Goal: Information Seeking & Learning: Learn about a topic

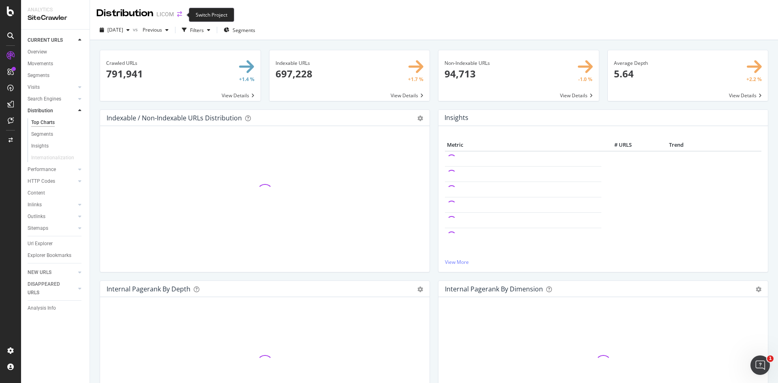
click at [177, 15] on icon "arrow-right-arrow-left" at bounding box center [179, 14] width 5 height 6
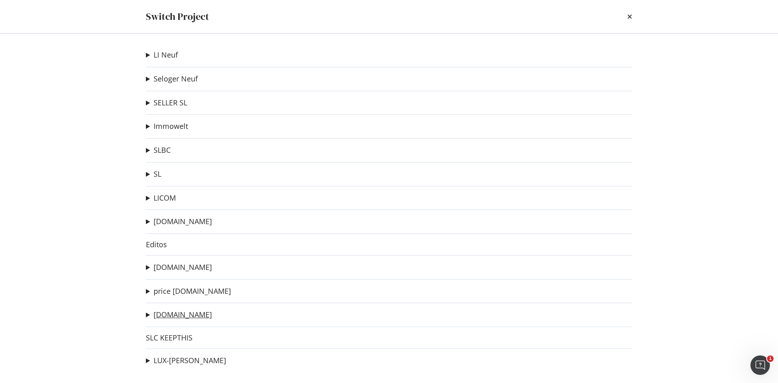
click at [185, 314] on link "[DOMAIN_NAME]" at bounding box center [183, 314] width 58 height 9
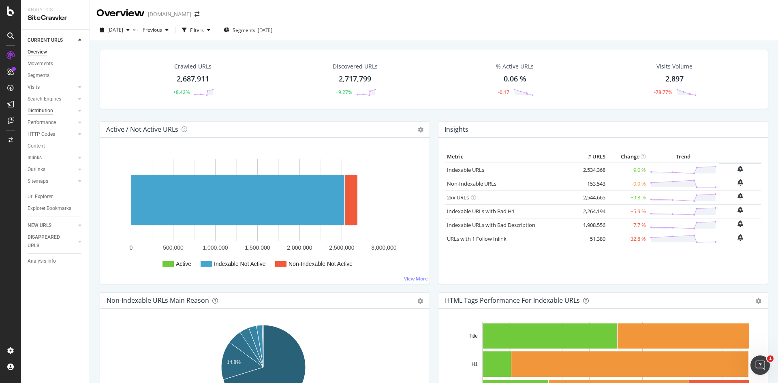
click at [47, 114] on div "Distribution" at bounding box center [41, 111] width 26 height 9
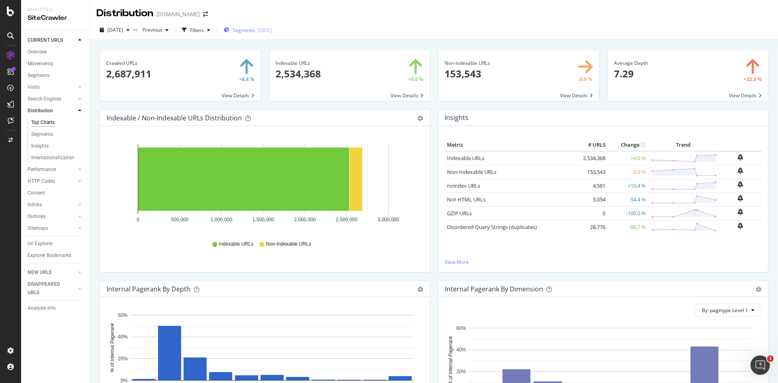
click at [255, 30] on span "Segments" at bounding box center [243, 30] width 23 height 7
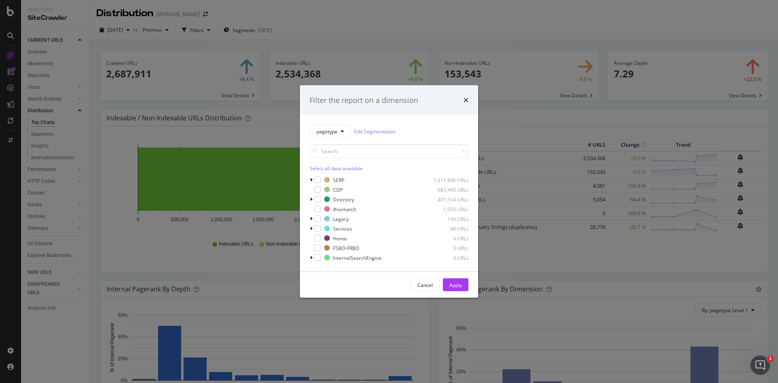
click at [212, 31] on div "Filter the report on a dimension pagetype Edit Segmentation Select all data ava…" at bounding box center [389, 191] width 778 height 383
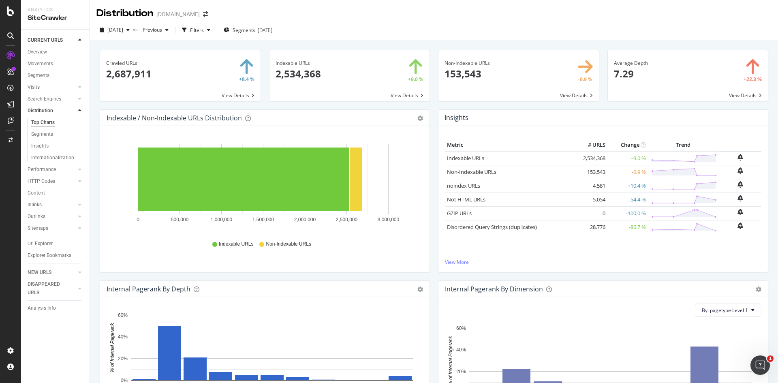
click at [204, 31] on div "Filters" at bounding box center [197, 30] width 14 height 7
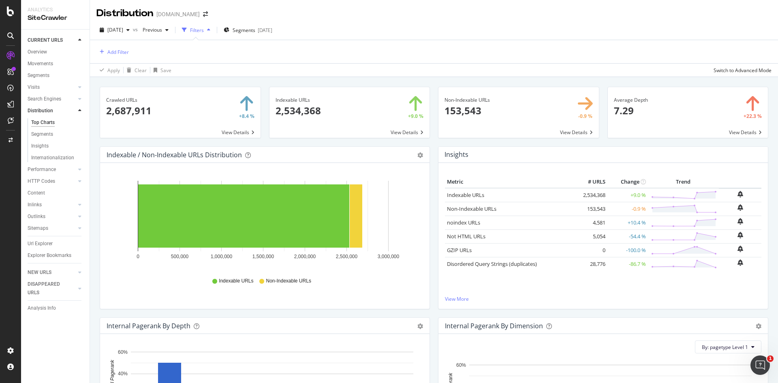
click at [204, 29] on div "Filters" at bounding box center [197, 30] width 14 height 7
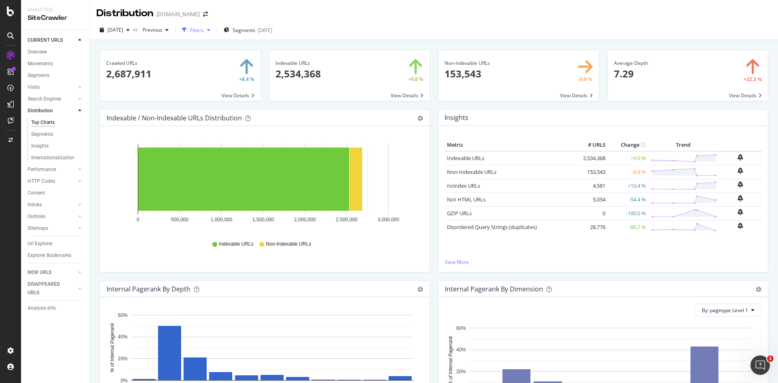
click at [204, 29] on div "Filters" at bounding box center [197, 30] width 14 height 7
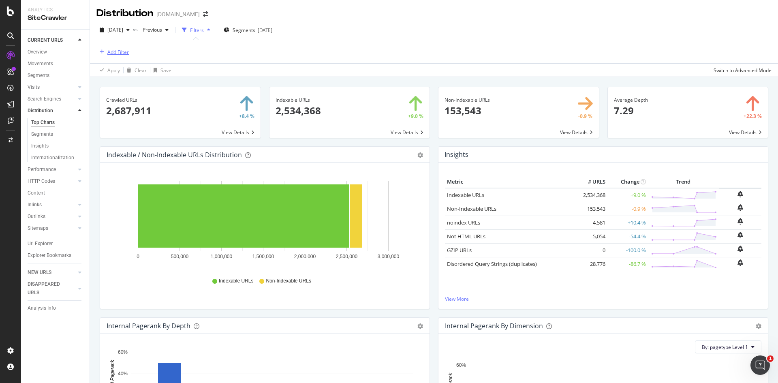
click at [125, 49] on div "Add Filter" at bounding box center [117, 52] width 21 height 7
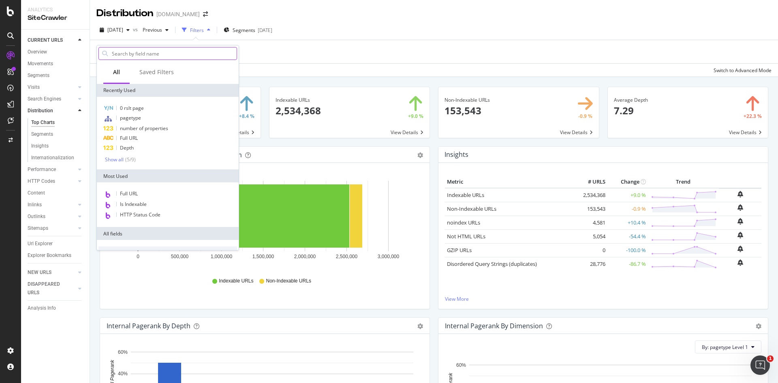
click at [156, 52] on input "text" at bounding box center [174, 53] width 126 height 12
type input "esta"
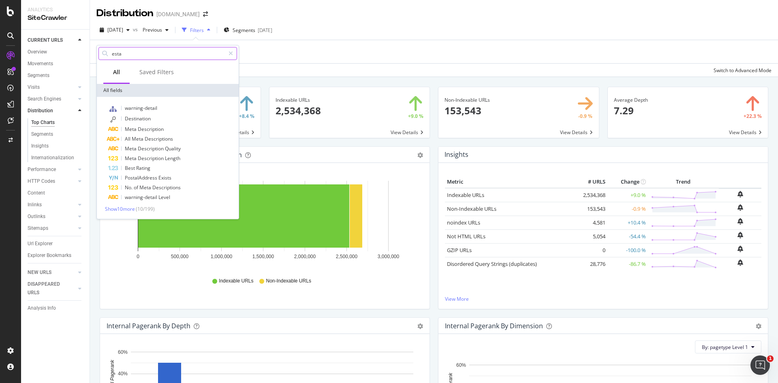
drag, startPoint x: 149, startPoint y: 51, endPoint x: 98, endPoint y: 53, distance: 50.2
click at [98, 53] on div "esta" at bounding box center [167, 53] width 139 height 13
click at [272, 31] on div "[DATE]" at bounding box center [265, 30] width 15 height 7
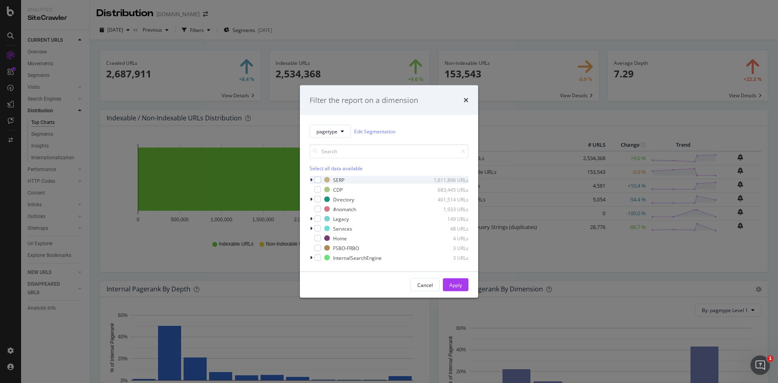
click at [310, 180] on icon "modal" at bounding box center [311, 179] width 2 height 5
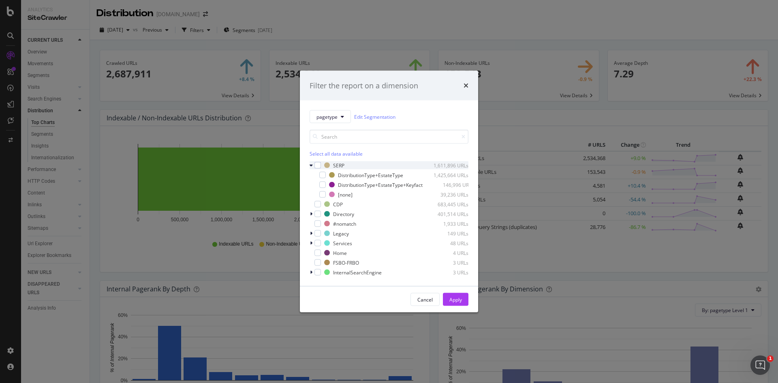
click at [310, 181] on div "DistributionType+EstateType+Keyfact 146,996 URLs" at bounding box center [388, 185] width 159 height 8
click at [311, 163] on icon "modal" at bounding box center [310, 165] width 3 height 5
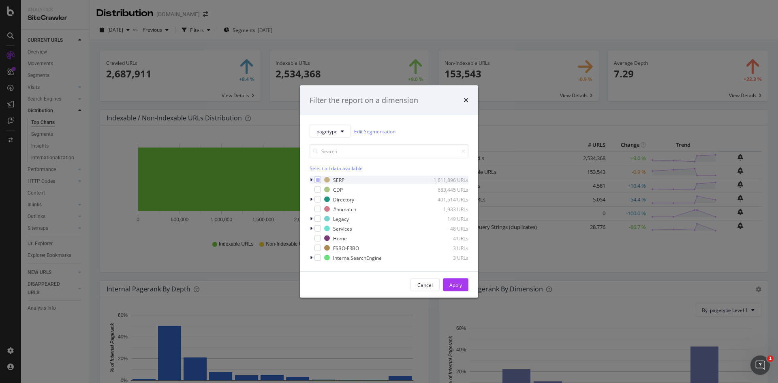
click at [310, 179] on icon "modal" at bounding box center [311, 179] width 2 height 5
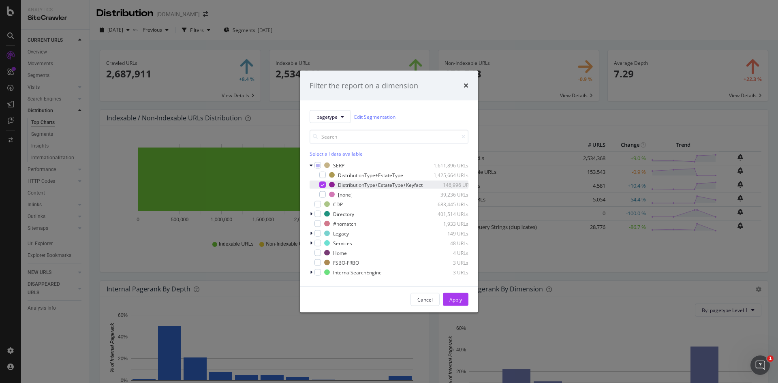
click at [321, 183] on icon "modal" at bounding box center [323, 185] width 4 height 4
click at [310, 163] on icon "modal" at bounding box center [310, 165] width 3 height 5
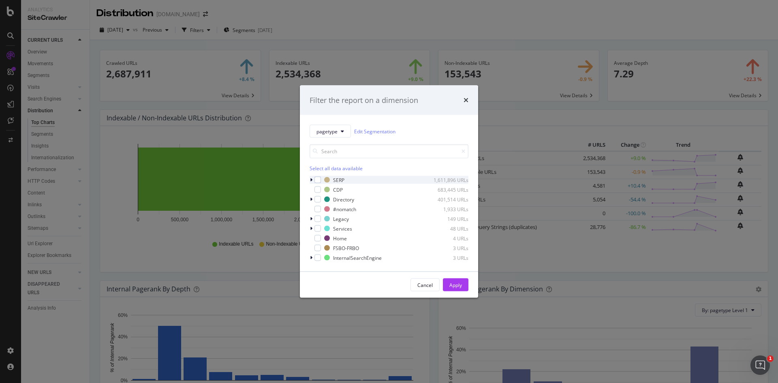
click at [310, 180] on icon "modal" at bounding box center [311, 179] width 2 height 5
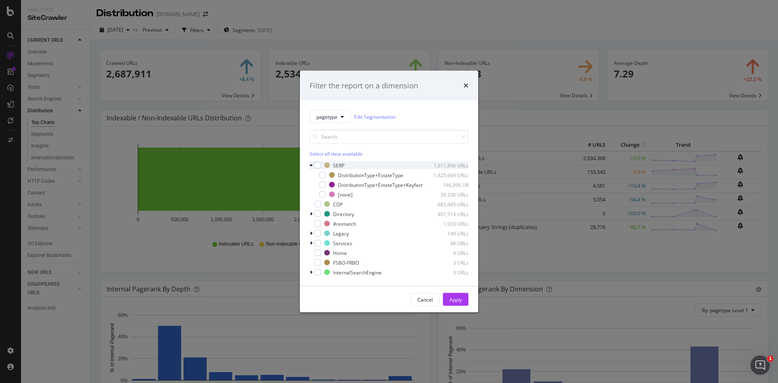
click at [309, 163] on icon "modal" at bounding box center [310, 165] width 3 height 5
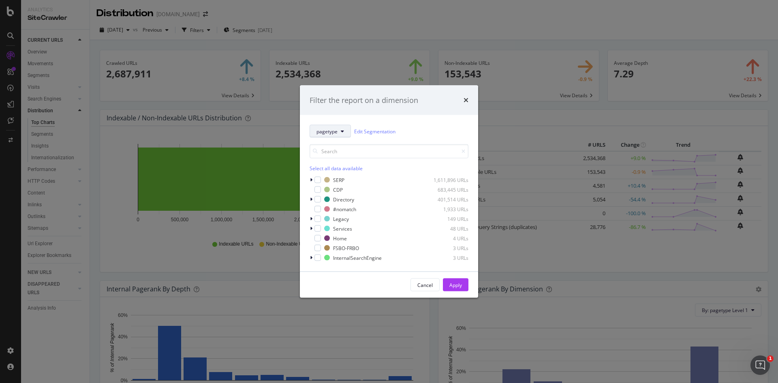
click at [336, 131] on span "pagetype" at bounding box center [326, 131] width 21 height 7
click at [379, 16] on div "Filter the report on a dimension pagetype Edit Segmentation Select all data ava…" at bounding box center [389, 191] width 778 height 383
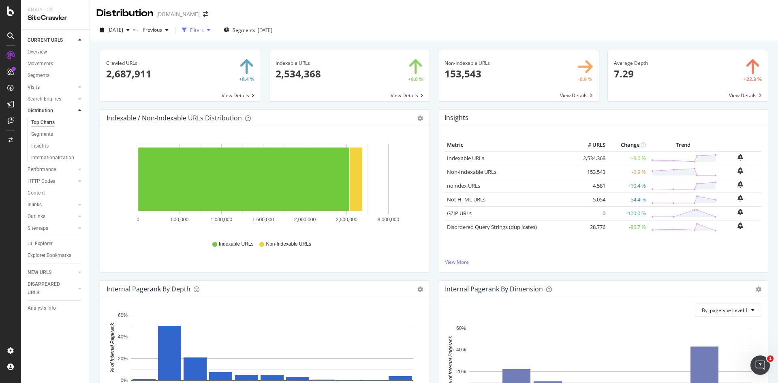
click at [204, 31] on div "Filters" at bounding box center [197, 30] width 14 height 7
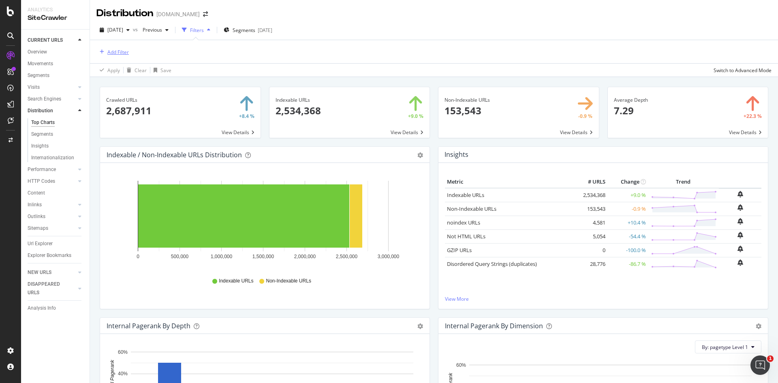
click at [119, 50] on div "Add Filter" at bounding box center [117, 52] width 21 height 7
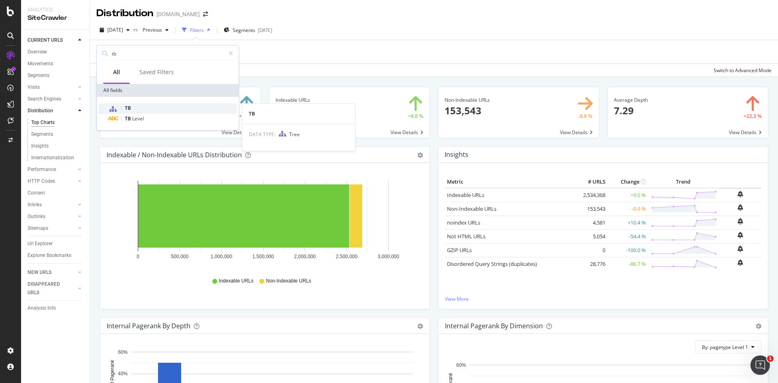
type input "tb"
click at [131, 109] on span "TB" at bounding box center [128, 107] width 6 height 7
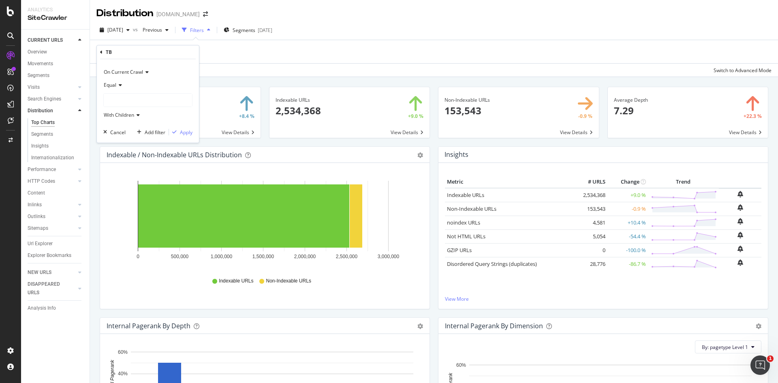
click at [135, 104] on div at bounding box center [148, 100] width 88 height 13
click at [120, 87] on icon at bounding box center [119, 85] width 6 height 5
click at [122, 109] on div "Not Equal" at bounding box center [148, 112] width 87 height 11
click at [128, 103] on div at bounding box center [148, 100] width 88 height 13
click at [143, 82] on div "Not Equal" at bounding box center [147, 85] width 89 height 13
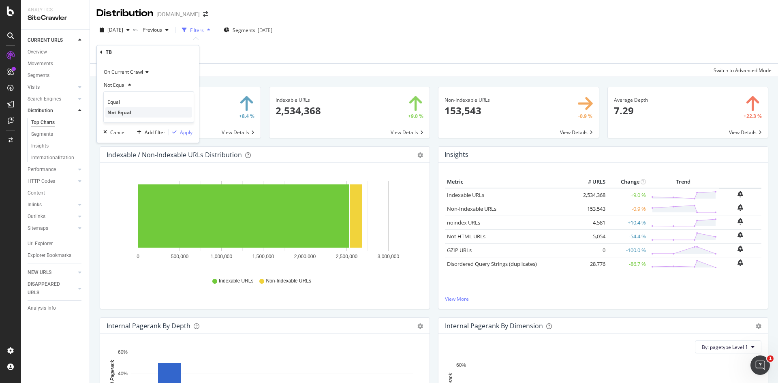
click at [119, 113] on span "Not Equal" at bounding box center [119, 112] width 24 height 7
click at [137, 102] on div at bounding box center [148, 100] width 88 height 13
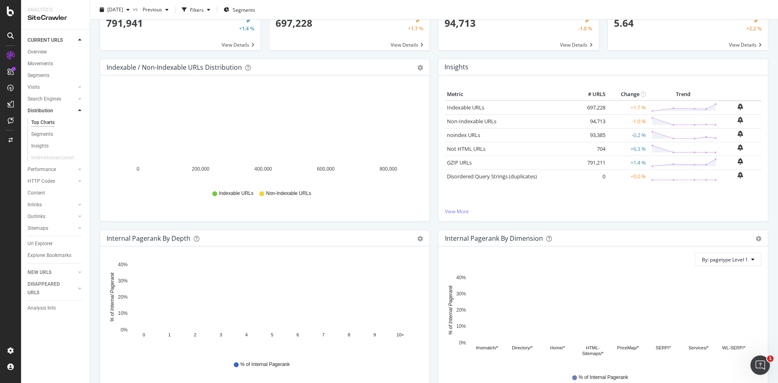
scroll to position [41, 0]
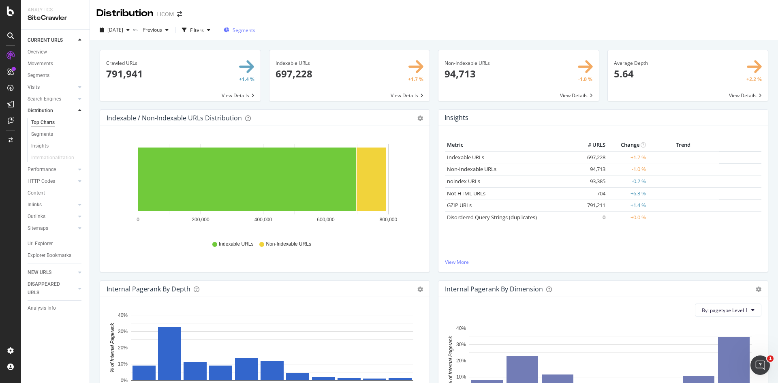
click at [255, 32] on span "Segments" at bounding box center [243, 30] width 23 height 7
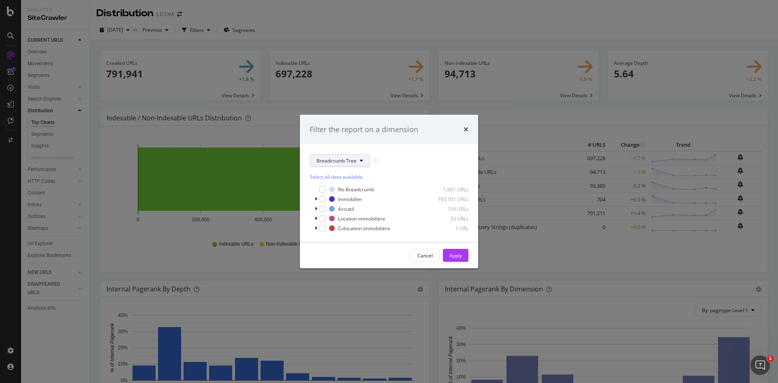
click at [354, 162] on span "Breadcrumb Tree" at bounding box center [336, 160] width 40 height 7
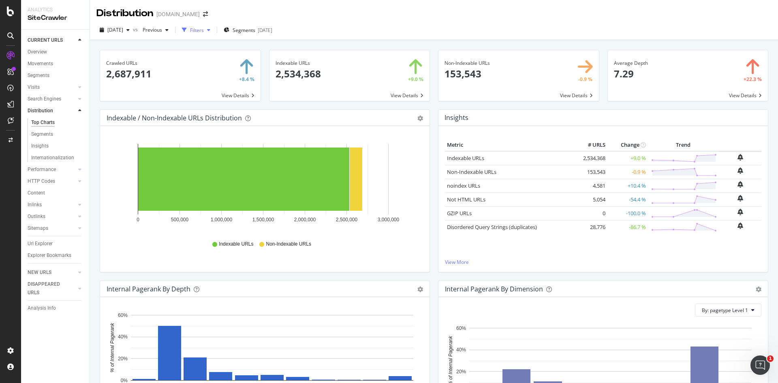
click at [213, 28] on div "button" at bounding box center [209, 30] width 10 height 5
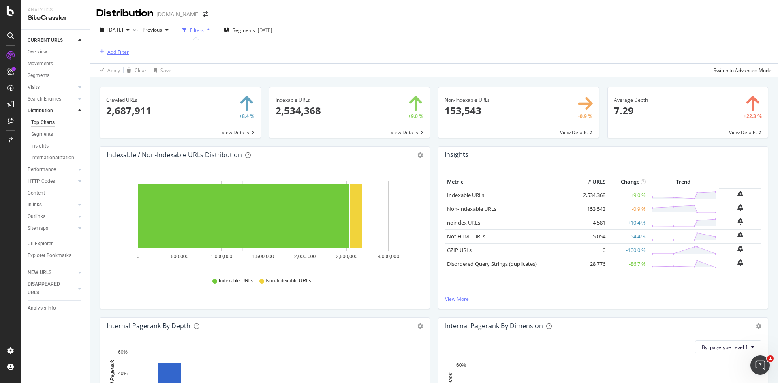
click at [124, 52] on div "Add Filter" at bounding box center [117, 52] width 21 height 7
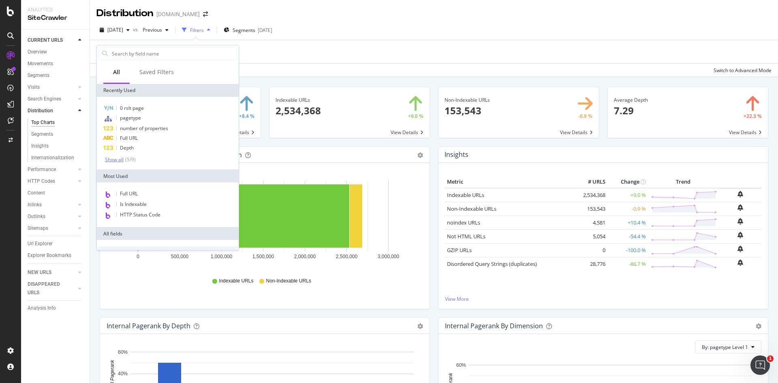
click at [116, 160] on div "Show all" at bounding box center [114, 160] width 19 height 6
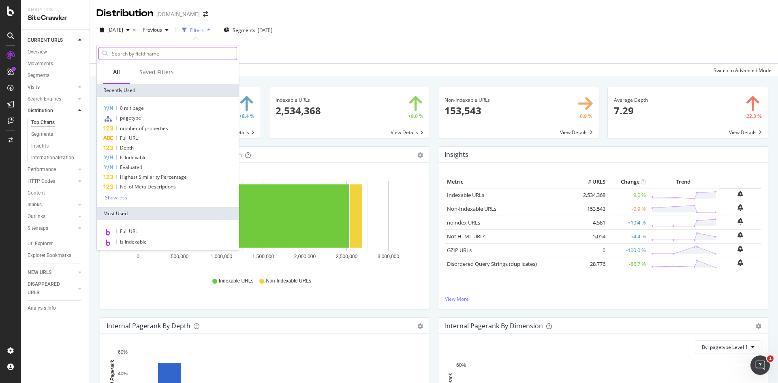
click at [159, 53] on input "text" at bounding box center [174, 53] width 126 height 12
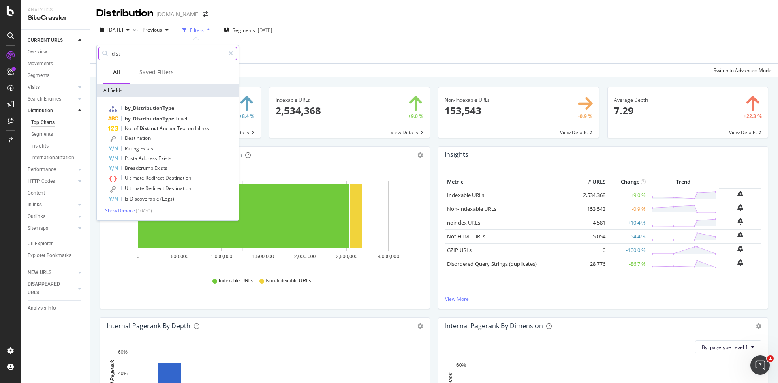
type input "dist"
click at [163, 108] on span "by_DistributionType" at bounding box center [149, 107] width 49 height 7
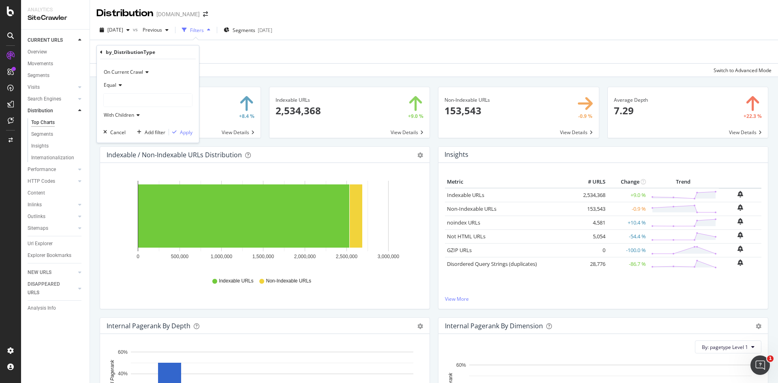
click at [147, 100] on div at bounding box center [148, 100] width 88 height 13
click at [145, 117] on span "1,429,349 URLS" at bounding box center [140, 116] width 37 height 7
click at [187, 132] on div "Apply" at bounding box center [186, 132] width 13 height 7
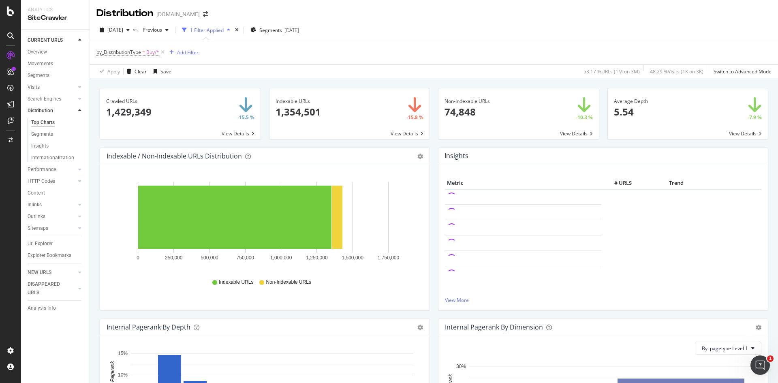
click at [194, 52] on div "Add Filter" at bounding box center [187, 52] width 21 height 7
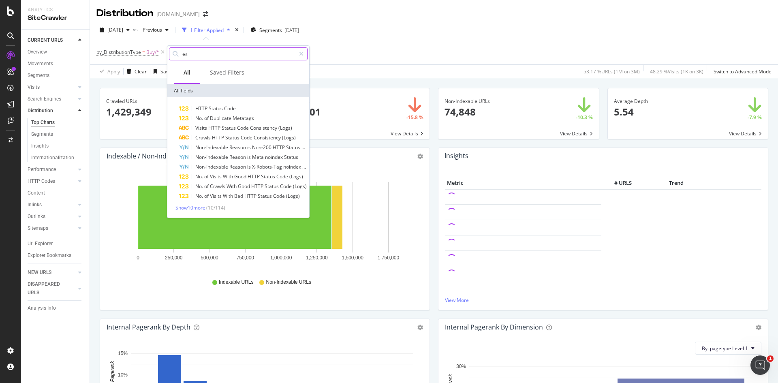
type input "e"
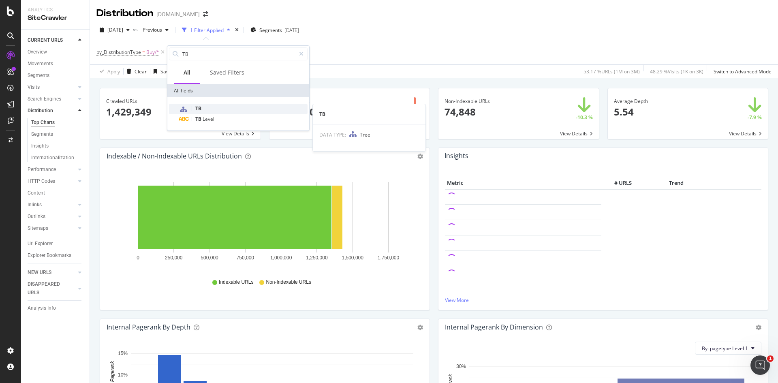
type input "TB"
click at [207, 110] on div "TB" at bounding box center [243, 109] width 129 height 11
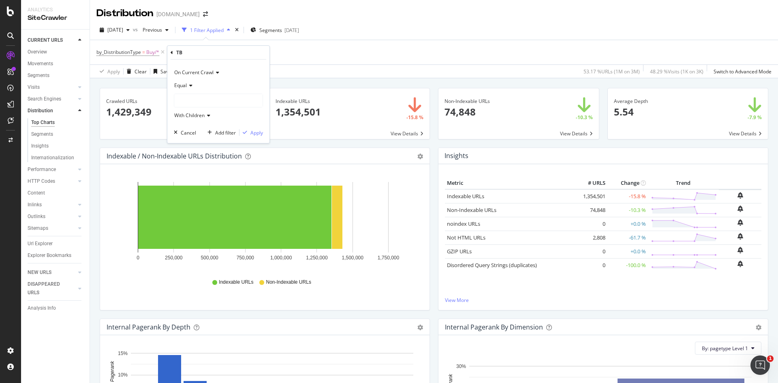
click at [228, 99] on div at bounding box center [218, 100] width 88 height 13
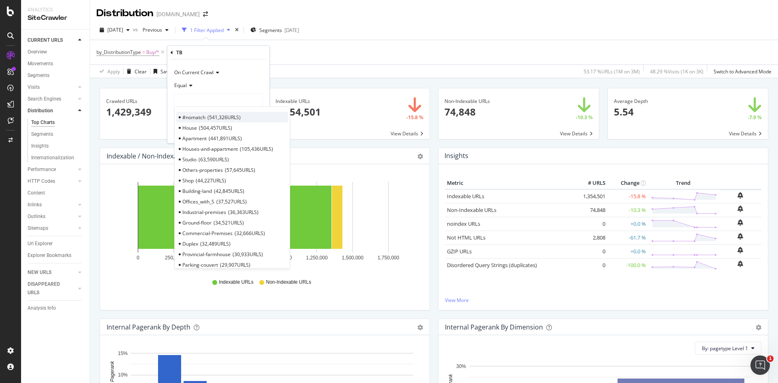
click at [223, 116] on span "541,326 URLS" at bounding box center [223, 117] width 33 height 7
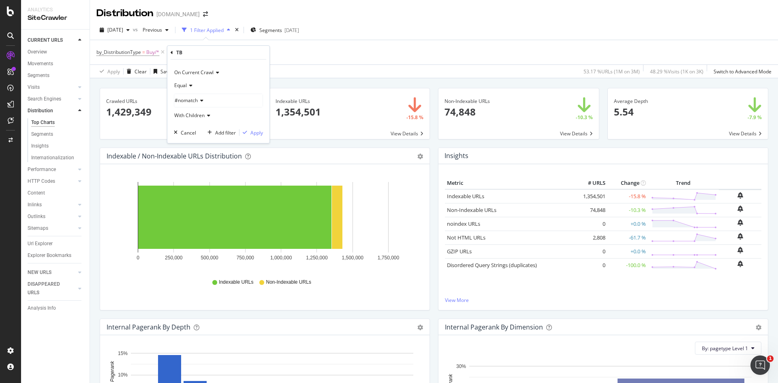
click at [193, 85] on div "Equal" at bounding box center [218, 85] width 89 height 13
click at [191, 113] on span "Not Equal" at bounding box center [189, 112] width 22 height 7
click at [256, 134] on div "Apply" at bounding box center [256, 132] width 13 height 7
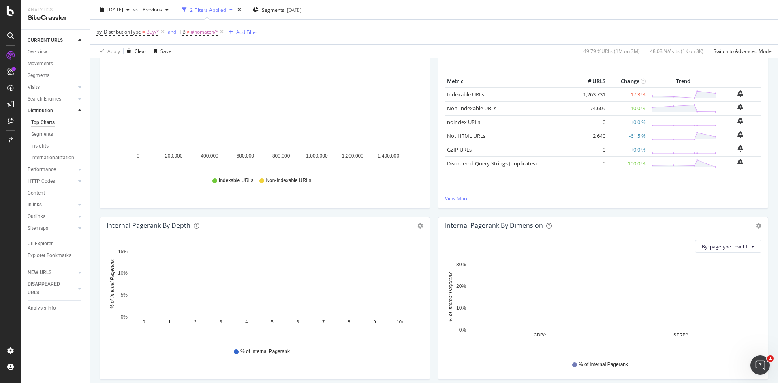
scroll to position [203, 0]
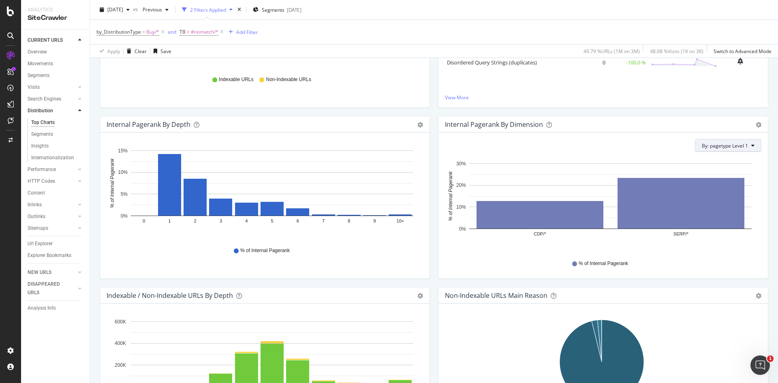
click at [751, 146] on icon at bounding box center [752, 145] width 3 height 5
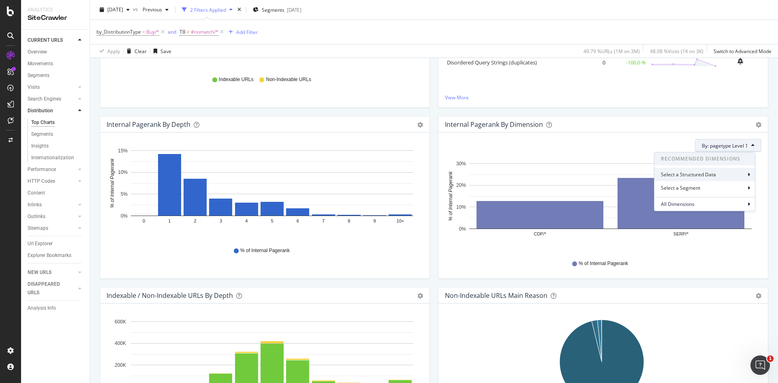
click at [731, 171] on div "Select a Structured Data" at bounding box center [704, 174] width 100 height 13
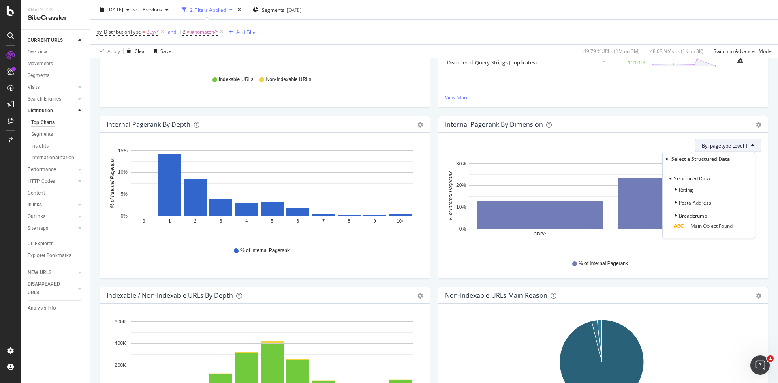
click at [741, 141] on button "By: pagetype Level 1" at bounding box center [728, 145] width 66 height 13
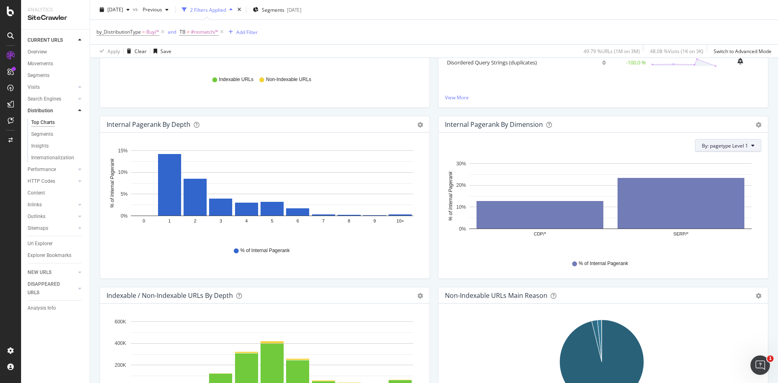
click at [741, 148] on span "By: pagetype Level 1" at bounding box center [724, 145] width 46 height 7
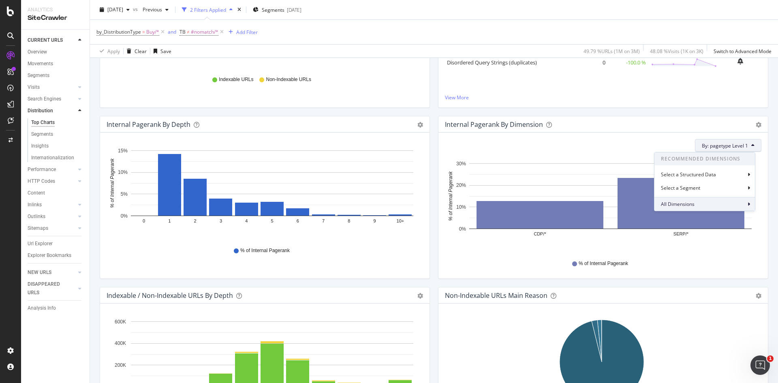
click at [723, 203] on div "All Dimensions" at bounding box center [704, 204] width 100 height 14
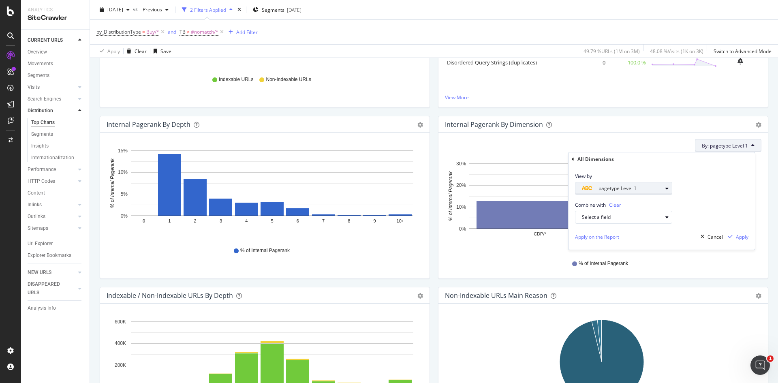
click at [665, 189] on div "button" at bounding box center [667, 188] width 10 height 5
click at [717, 185] on div "View by pagetype Level 1 pagetype Level Level 1 Level 1 Level 2 Level 3 Validate" at bounding box center [661, 180] width 186 height 29
click at [658, 131] on div "Internal Pagerank By Dimension Bar (by Value) Bar (by Percentage) Table Export …" at bounding box center [602, 124] width 329 height 16
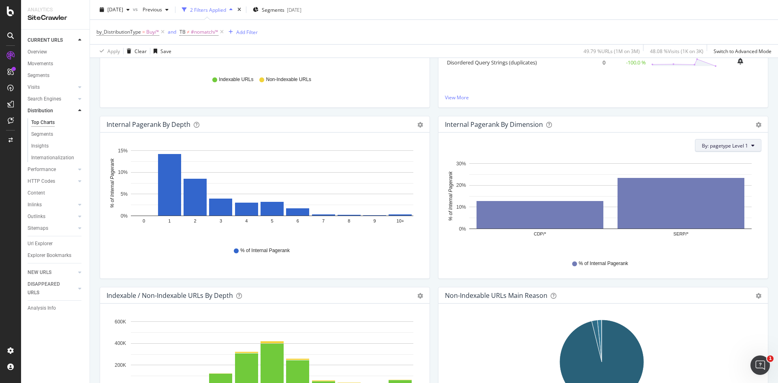
click at [742, 145] on span "By: pagetype Level 1" at bounding box center [724, 145] width 46 height 7
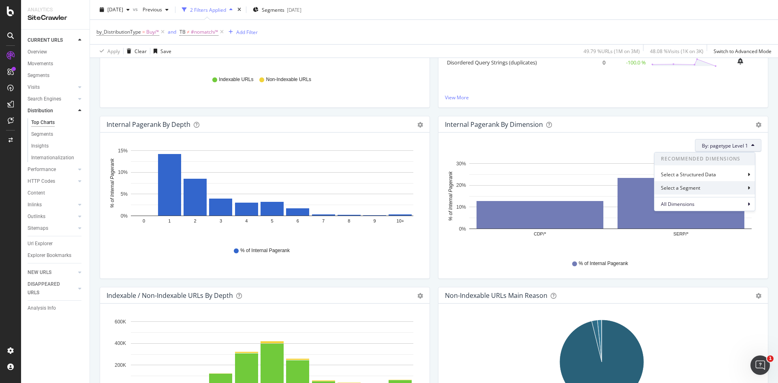
click at [730, 187] on div "Select a Segment" at bounding box center [704, 187] width 100 height 13
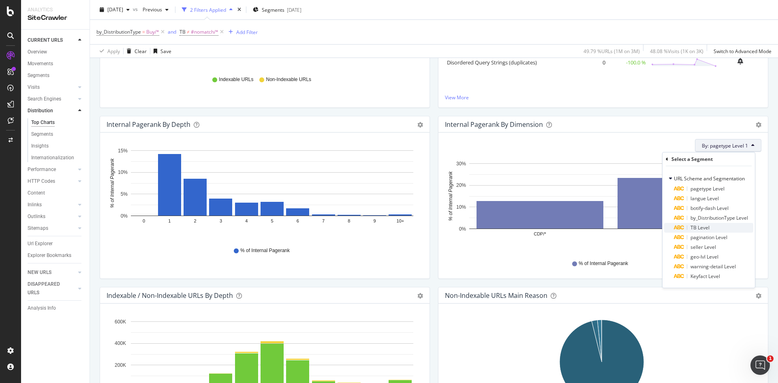
click at [705, 225] on span "TB Level" at bounding box center [699, 227] width 19 height 7
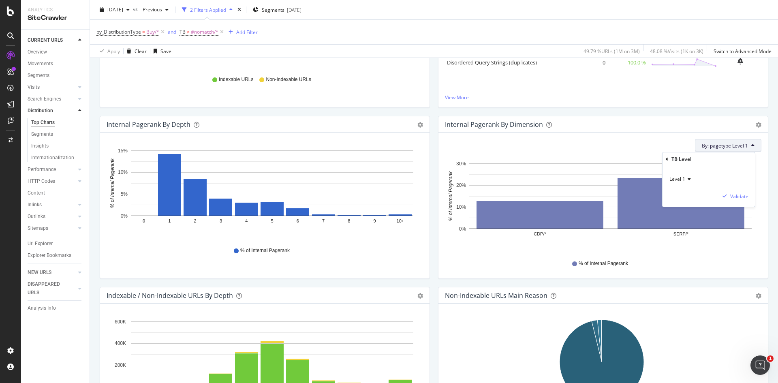
click at [688, 178] on icon at bounding box center [688, 179] width 6 height 5
click at [686, 208] on span "Level 2" at bounding box center [681, 206] width 16 height 7
click at [734, 197] on div "Validate" at bounding box center [739, 196] width 18 height 7
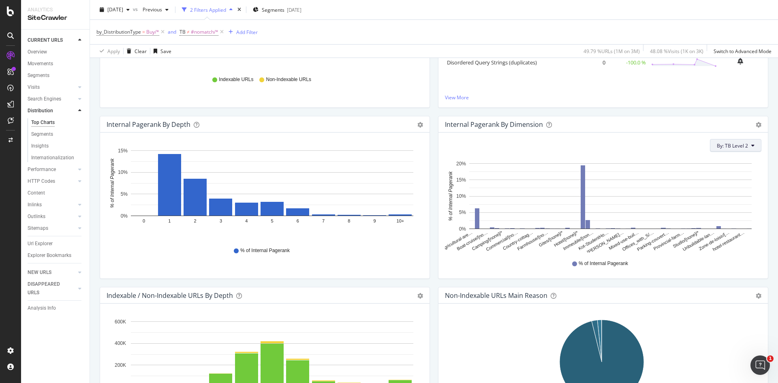
click at [751, 144] on icon at bounding box center [752, 145] width 3 height 5
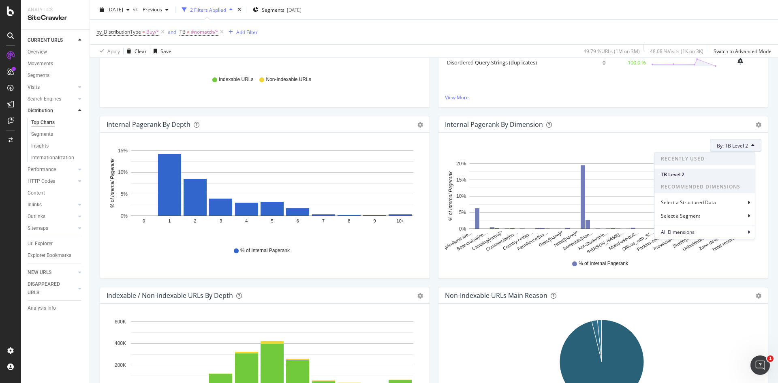
click at [716, 173] on span "TB Level 2" at bounding box center [704, 174] width 87 height 7
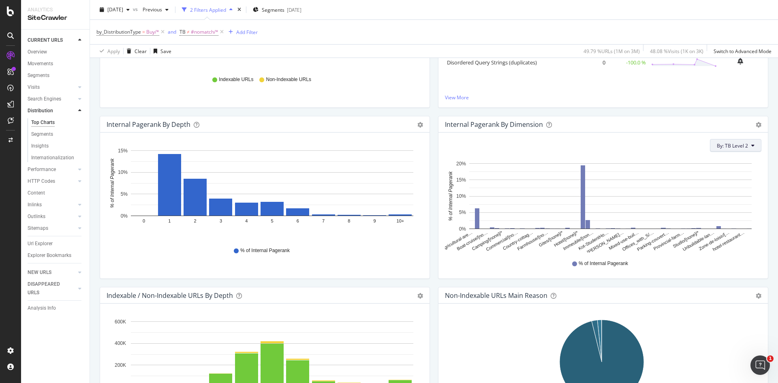
click at [749, 145] on button "By: TB Level 2" at bounding box center [735, 145] width 51 height 13
click at [739, 147] on span "By: TB Level 2" at bounding box center [731, 145] width 31 height 7
click at [740, 146] on span "By: TB Level 2" at bounding box center [731, 145] width 31 height 7
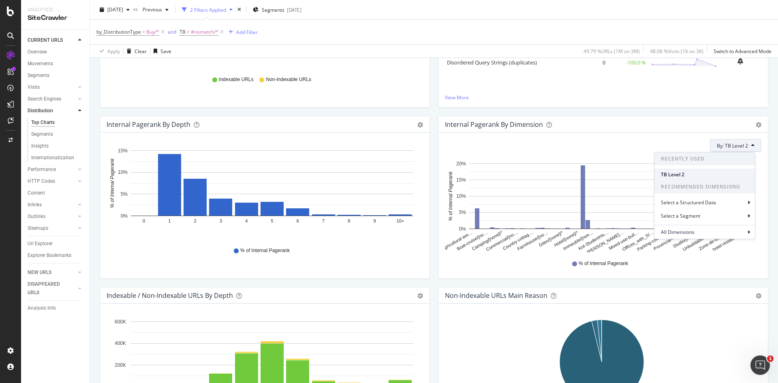
click at [685, 173] on span "TB Level 2" at bounding box center [704, 174] width 87 height 7
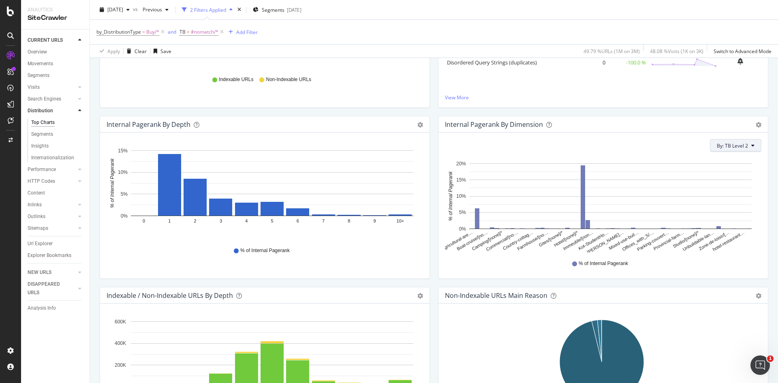
click at [718, 150] on button "By: TB Level 2" at bounding box center [735, 145] width 51 height 13
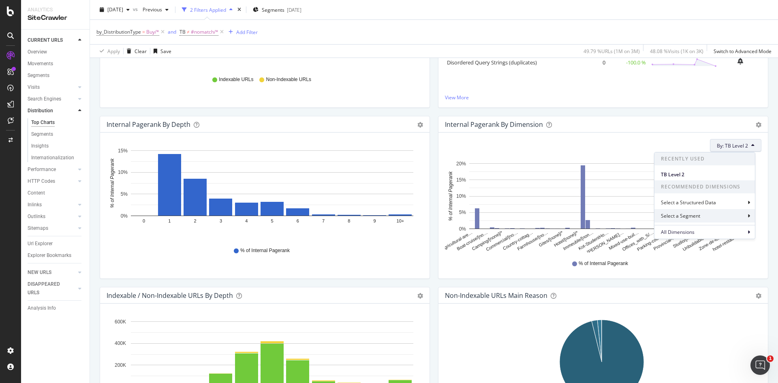
click at [705, 215] on div "Select a Segment" at bounding box center [704, 215] width 100 height 13
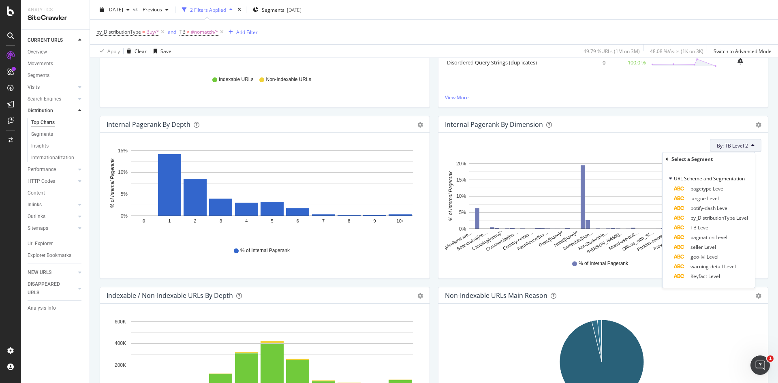
click at [739, 147] on span "By: TB Level 2" at bounding box center [731, 145] width 31 height 7
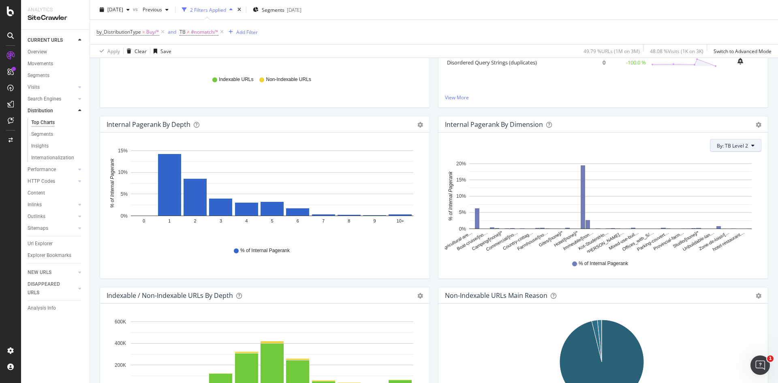
click at [739, 147] on span "By: TB Level 2" at bounding box center [731, 145] width 31 height 7
click at [718, 228] on div "All Dimensions" at bounding box center [704, 232] width 100 height 14
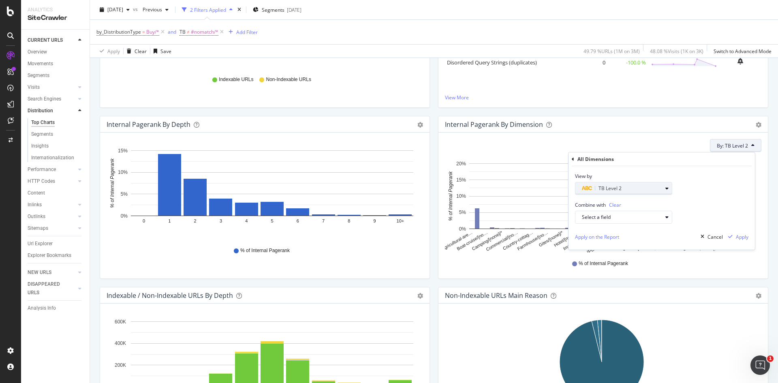
click at [667, 187] on icon "button" at bounding box center [666, 188] width 3 height 5
click at [607, 238] on div "Level 1" at bounding box center [627, 238] width 87 height 11
click at [666, 239] on div "Validate" at bounding box center [661, 239] width 18 height 7
click at [746, 236] on div "Apply" at bounding box center [742, 236] width 13 height 7
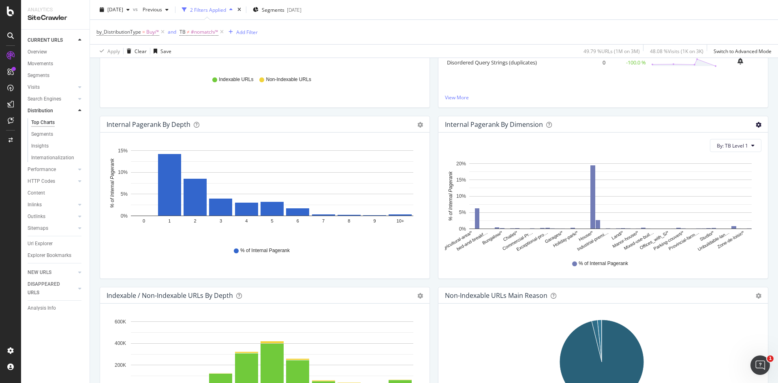
click at [755, 125] on icon "gear" at bounding box center [758, 125] width 6 height 6
click at [728, 185] on span "Export as CSV" at bounding box center [730, 185] width 74 height 11
click at [49, 70] on div "LogAnalyzer" at bounding box center [35, 67] width 28 height 7
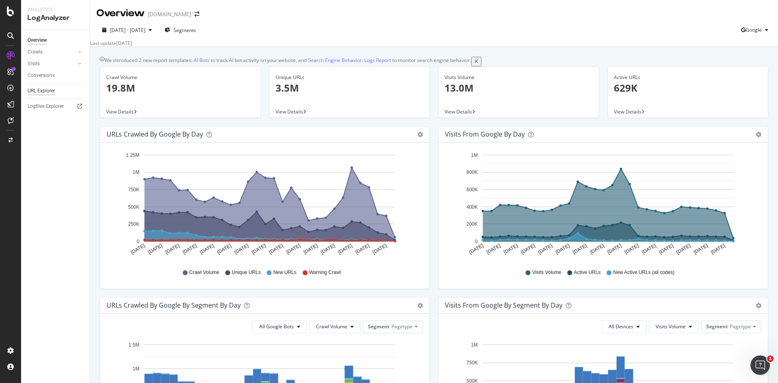
click at [41, 91] on div "URL Explorer" at bounding box center [42, 91] width 28 height 9
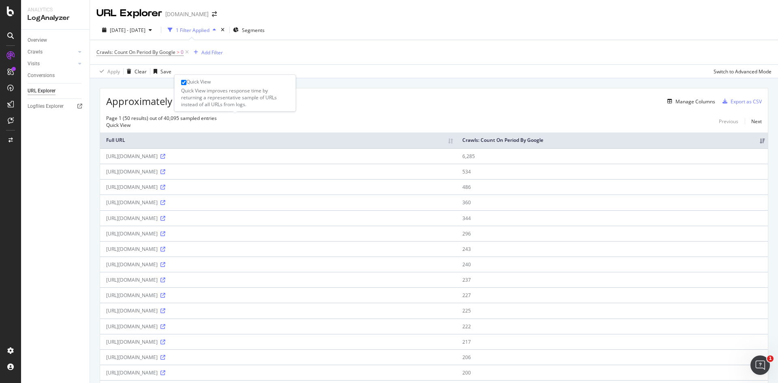
click at [130, 122] on span "Quick View" at bounding box center [118, 125] width 24 height 7
click at [186, 80] on input "checkbox" at bounding box center [183, 82] width 5 height 5
checkbox input "true"
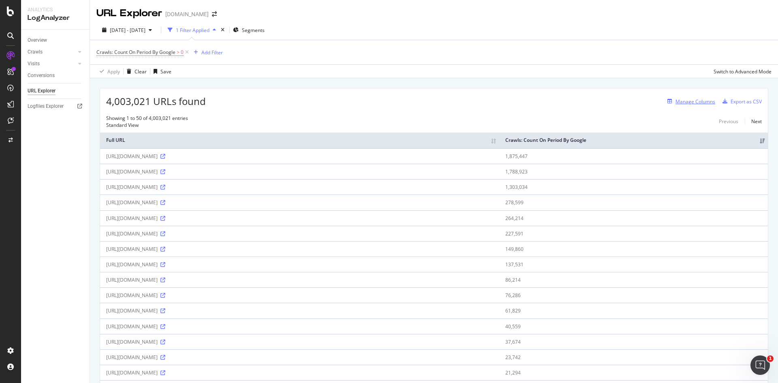
click at [682, 98] on div "Manage Columns" at bounding box center [695, 101] width 40 height 7
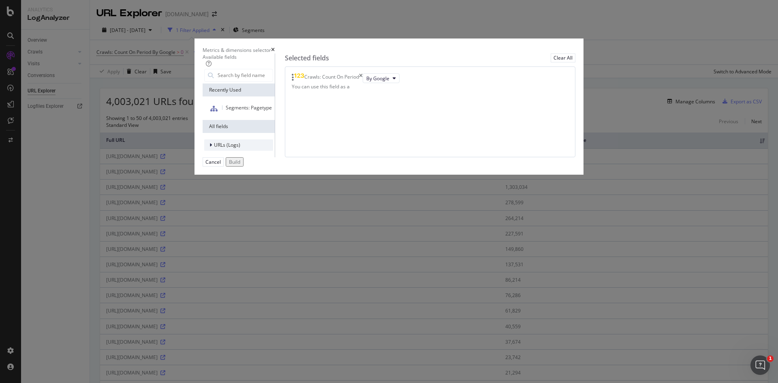
click at [238, 148] on span "URLs (Logs)" at bounding box center [227, 144] width 26 height 7
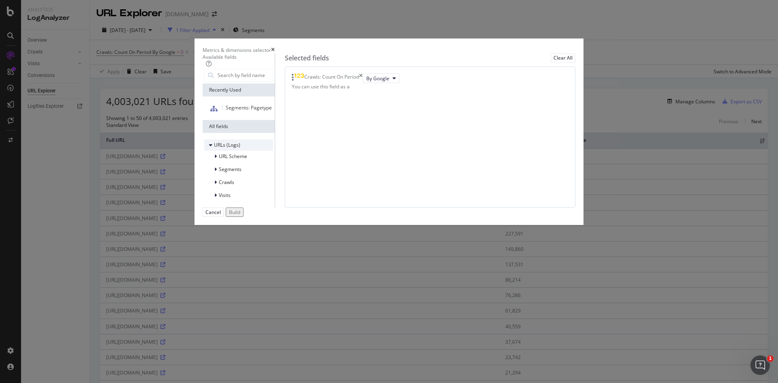
click at [238, 148] on span "URLs (Logs)" at bounding box center [227, 144] width 26 height 7
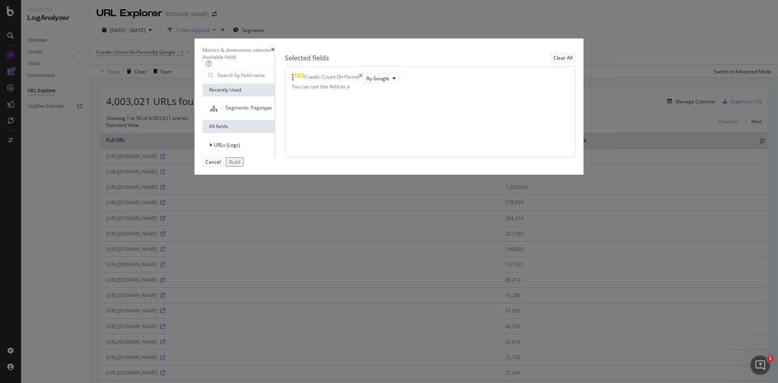
click at [561, 47] on div "Metrics & dimensions selector" at bounding box center [389, 50] width 373 height 7
click at [275, 47] on icon "times" at bounding box center [273, 49] width 4 height 5
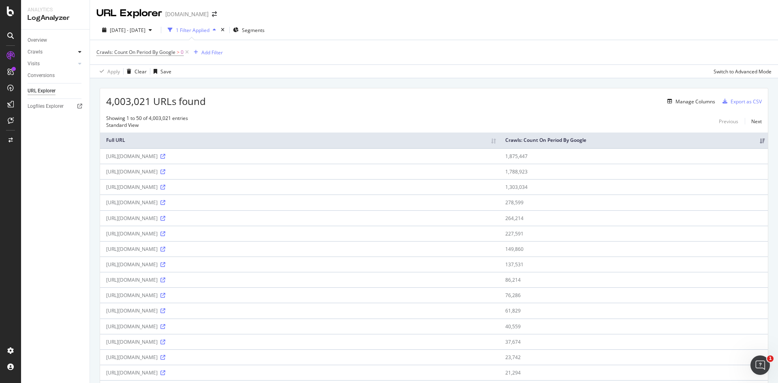
click at [81, 51] on div at bounding box center [80, 52] width 8 height 8
click at [47, 80] on div "Segments Distribution" at bounding box center [53, 79] width 45 height 17
